Goal: Transaction & Acquisition: Purchase product/service

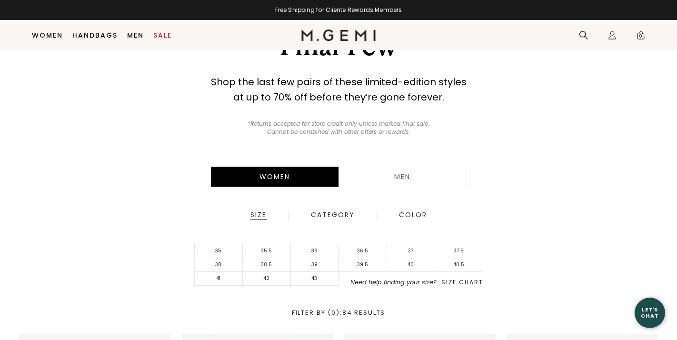
scroll to position [56, 0]
click at [452, 262] on li "40.5" at bounding box center [459, 265] width 48 height 14
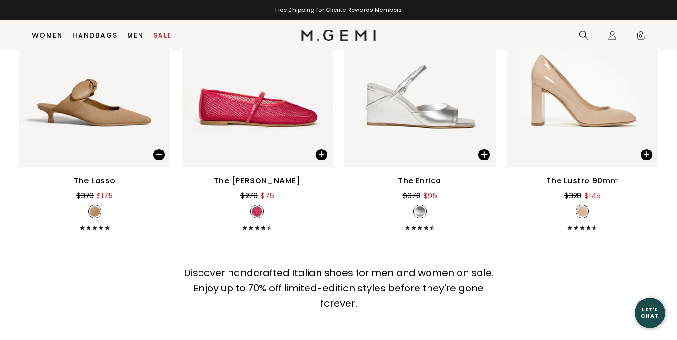
scroll to position [1009, 0]
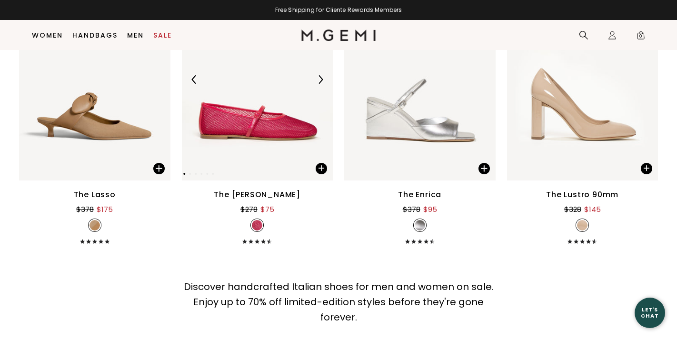
click at [228, 125] on img at bounding box center [257, 80] width 151 height 202
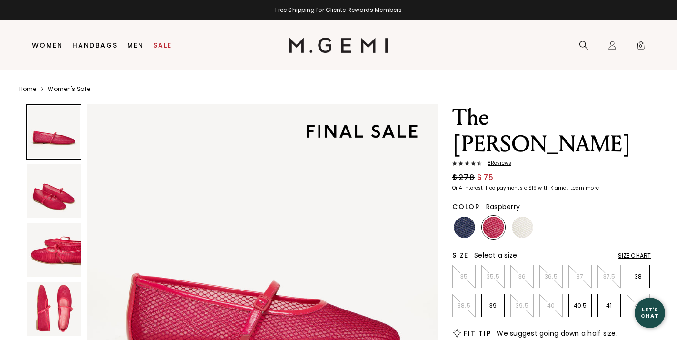
click at [74, 215] on img at bounding box center [54, 191] width 54 height 54
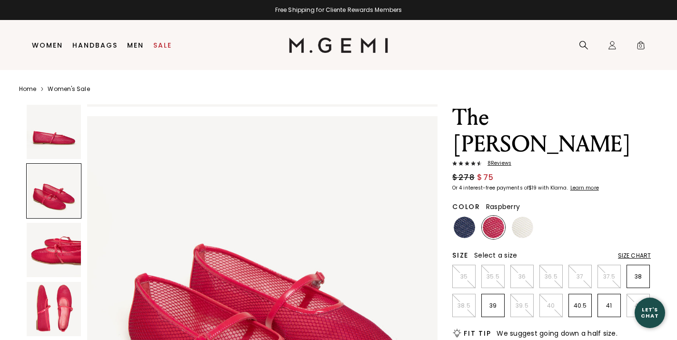
scroll to position [360, 0]
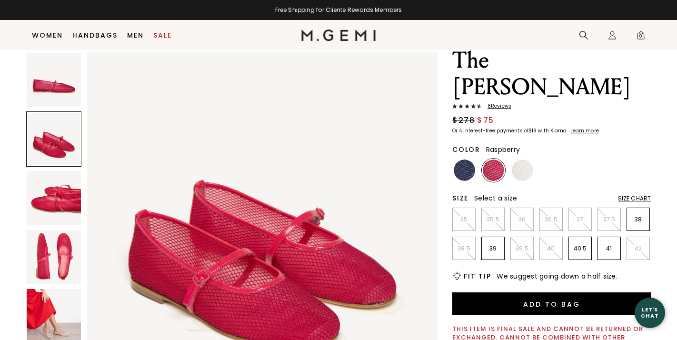
scroll to position [56, 0]
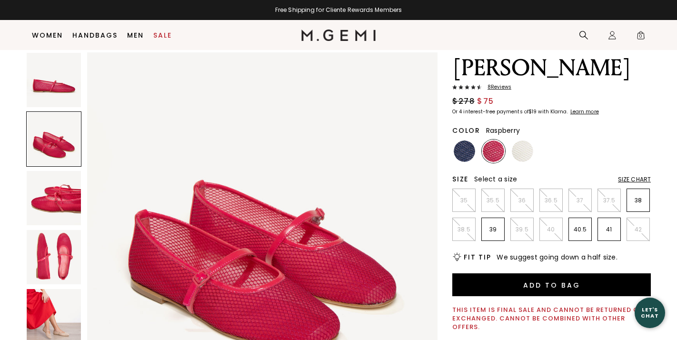
click at [58, 216] on img at bounding box center [54, 198] width 54 height 54
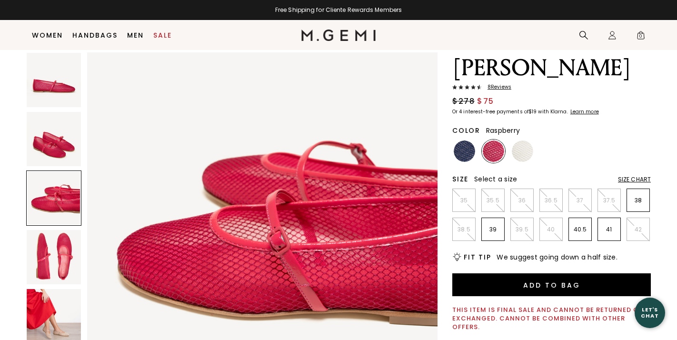
click at [59, 230] on img at bounding box center [54, 257] width 54 height 54
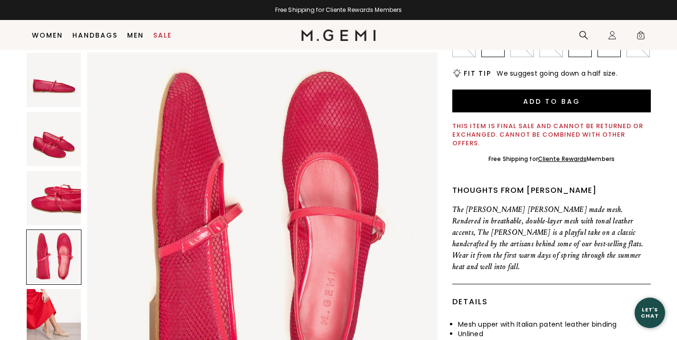
scroll to position [247, 0]
